Goal: Check status: Check status

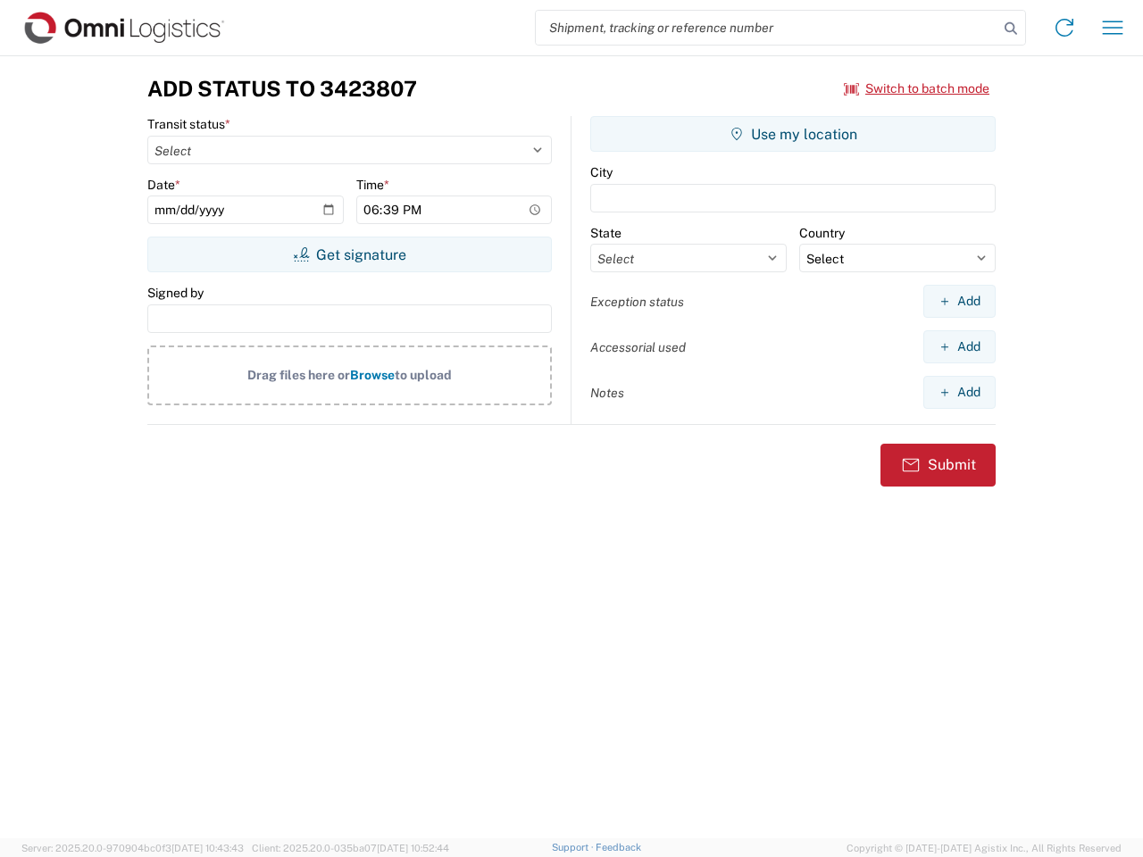
click at [767, 28] on input "search" at bounding box center [767, 28] width 463 height 34
click at [1011, 29] on icon at bounding box center [1010, 28] width 25 height 25
click at [1064, 28] on icon at bounding box center [1064, 27] width 29 height 29
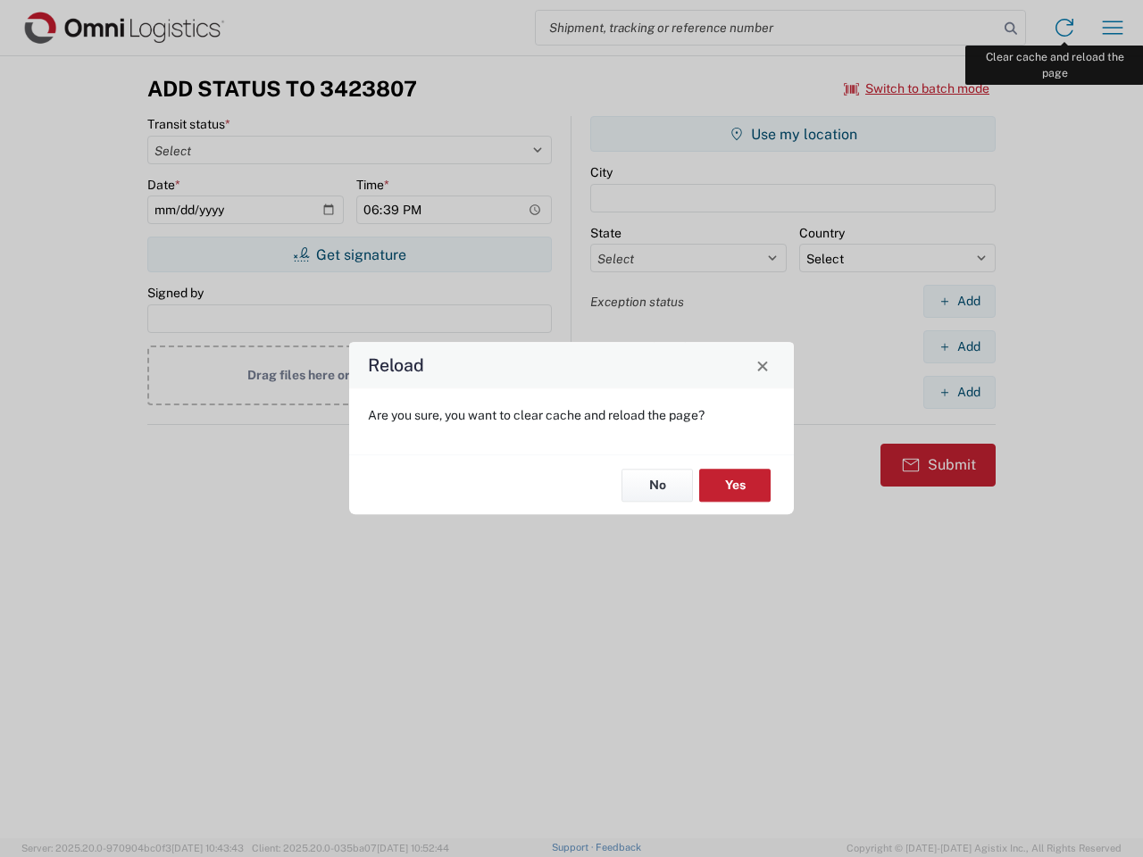
click at [1113, 28] on div "Reload Are you sure, you want to clear cache and reload the page? No Yes" at bounding box center [571, 428] width 1143 height 857
click at [917, 88] on div "Reload Are you sure, you want to clear cache and reload the page? No Yes" at bounding box center [571, 428] width 1143 height 857
click at [349, 255] on div "Reload Are you sure, you want to clear cache and reload the page? No Yes" at bounding box center [571, 428] width 1143 height 857
click at [793, 134] on div "Reload Are you sure, you want to clear cache and reload the page? No Yes" at bounding box center [571, 428] width 1143 height 857
click at [959, 301] on div "Reload Are you sure, you want to clear cache and reload the page? No Yes" at bounding box center [571, 428] width 1143 height 857
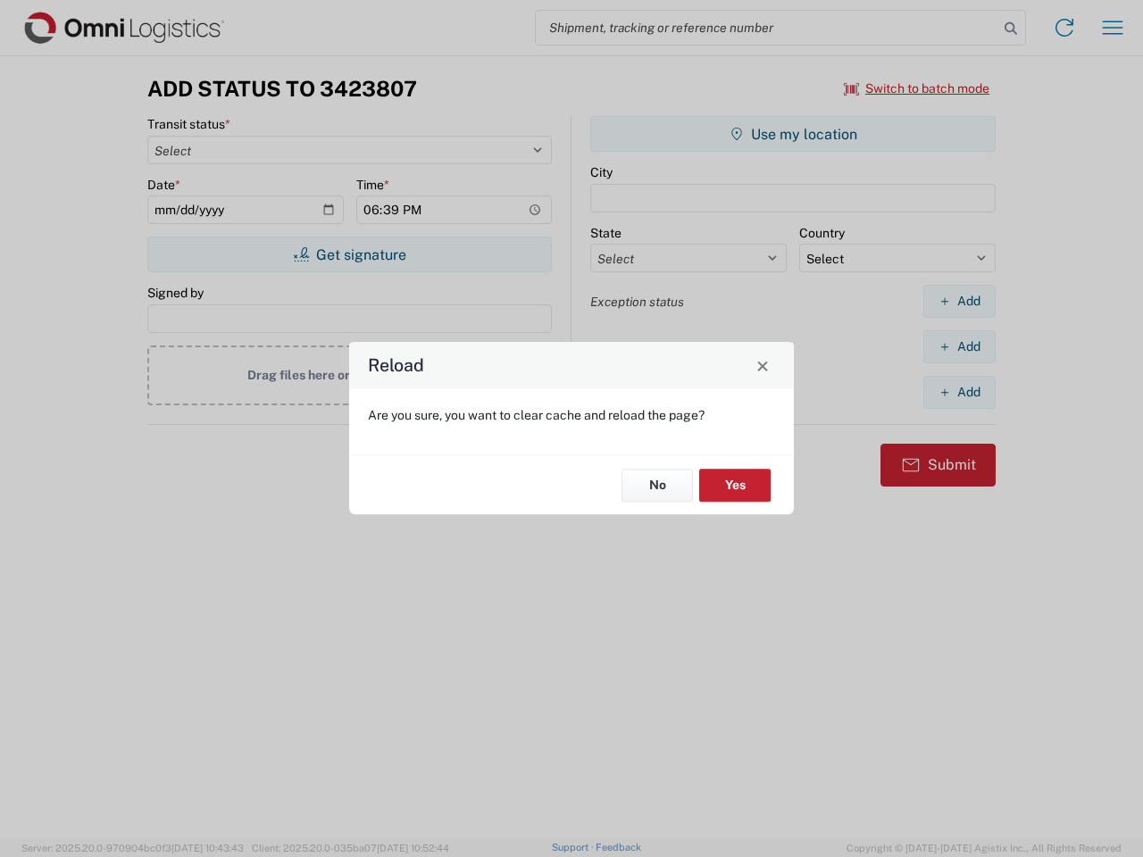
click at [959, 346] on div "Reload Are you sure, you want to clear cache and reload the page? No Yes" at bounding box center [571, 428] width 1143 height 857
click at [959, 392] on div "Reload Are you sure, you want to clear cache and reload the page? No Yes" at bounding box center [571, 428] width 1143 height 857
